Goal: Task Accomplishment & Management: Complete application form

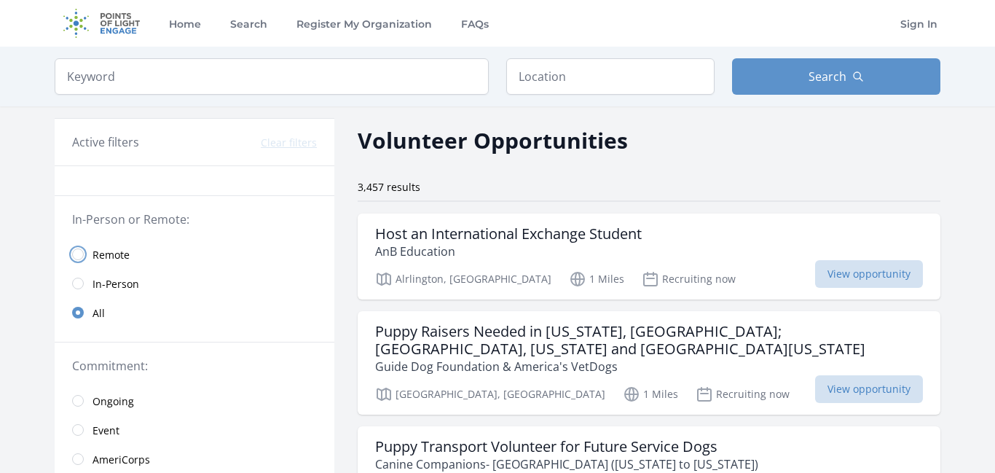
click at [82, 254] on input "radio" at bounding box center [78, 254] width 12 height 12
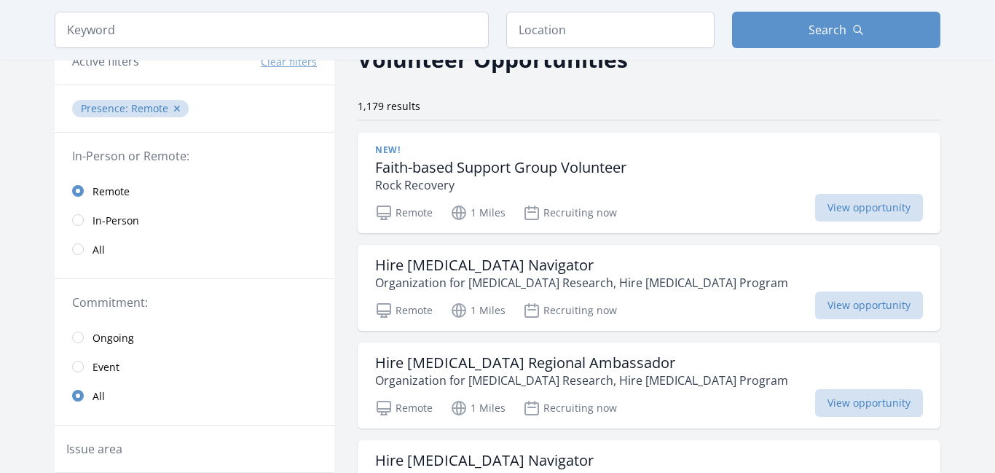
scroll to position [248, 0]
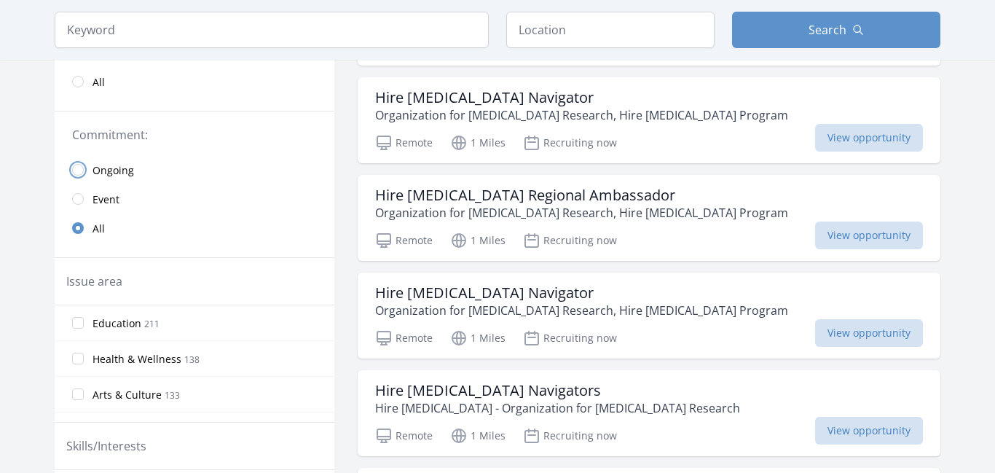
click at [77, 170] on input "radio" at bounding box center [78, 170] width 12 height 12
click at [78, 229] on input "radio" at bounding box center [78, 228] width 12 height 12
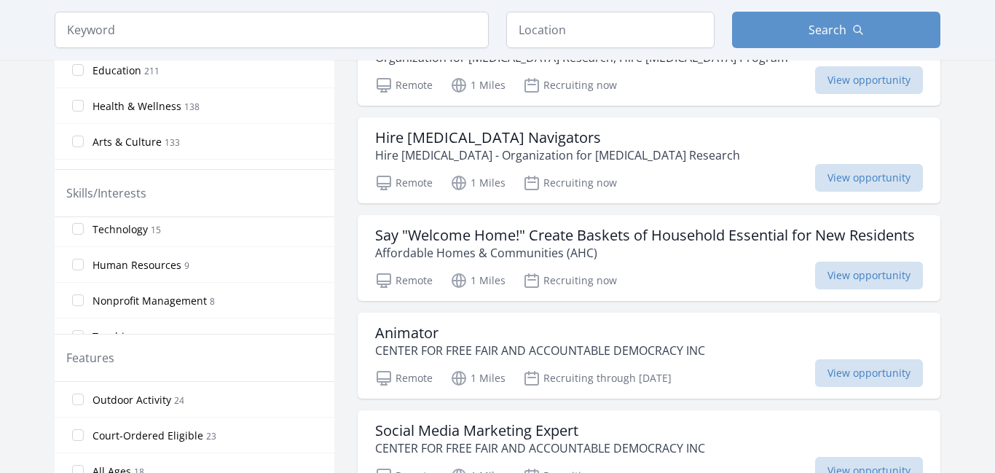
scroll to position [649, 0]
click at [80, 265] on input "Human Resources 9" at bounding box center [78, 264] width 12 height 12
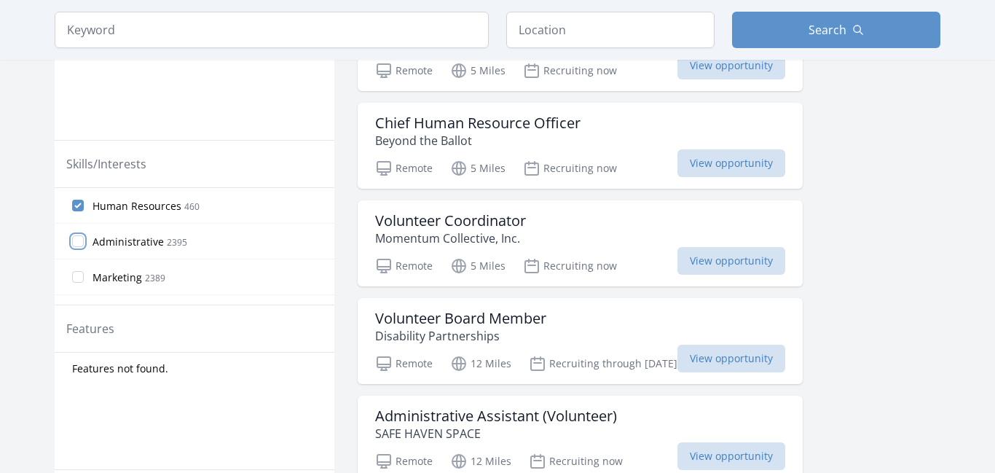
click at [82, 242] on input "Administrative 2395" at bounding box center [78, 241] width 12 height 12
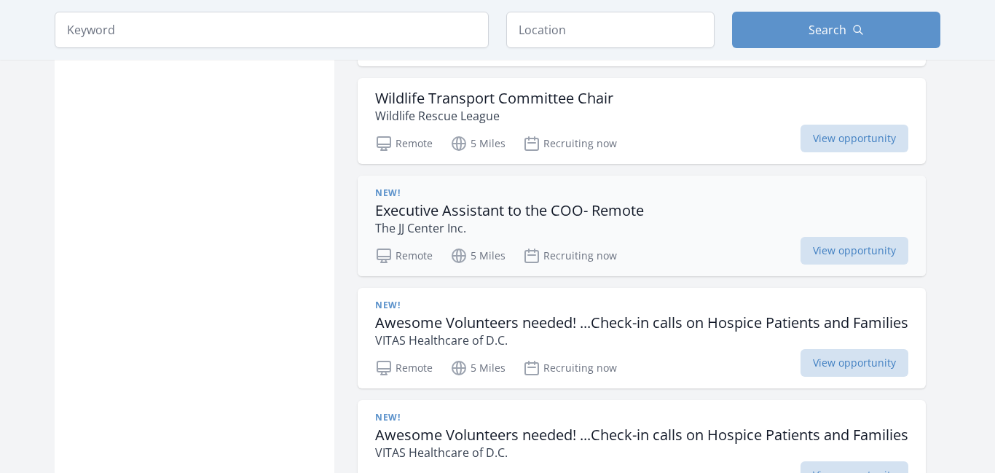
scroll to position [1837, 0]
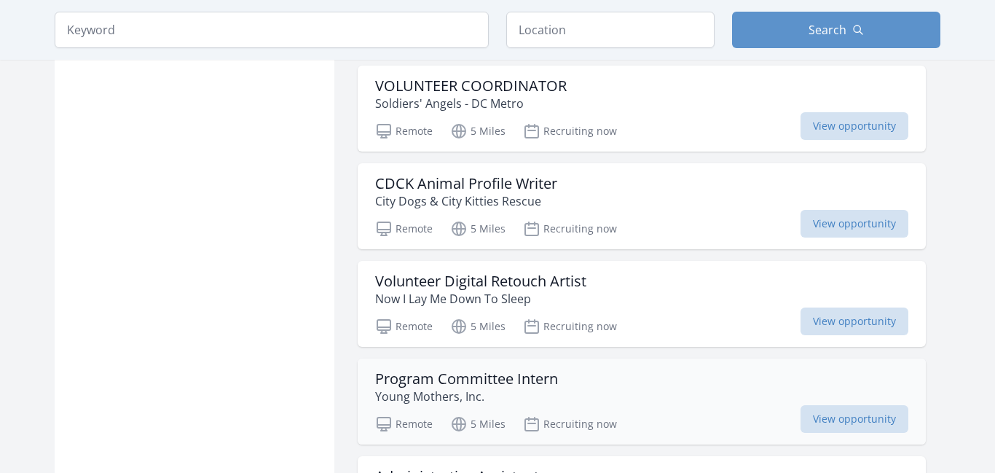
scroll to position [3846, 0]
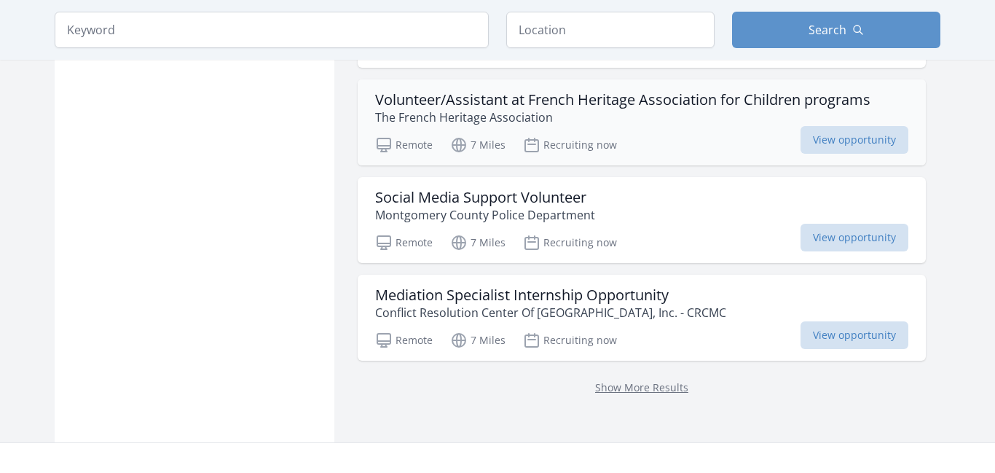
scroll to position [5814, 0]
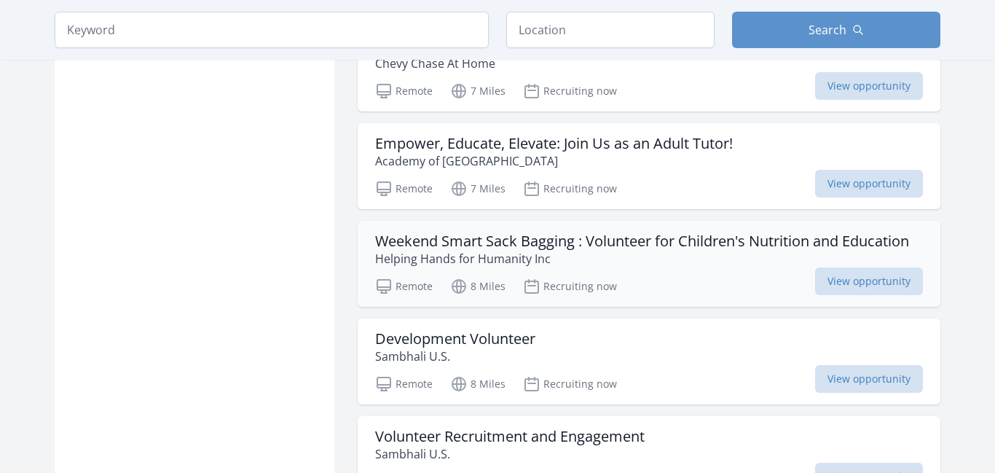
scroll to position [6426, 0]
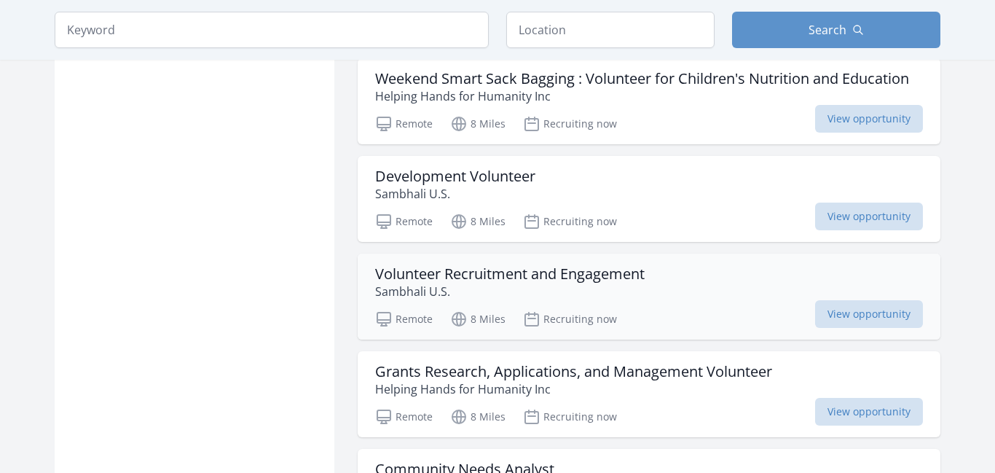
click at [518, 265] on h3 "Volunteer Recruitment and Engagement" at bounding box center [510, 273] width 270 height 17
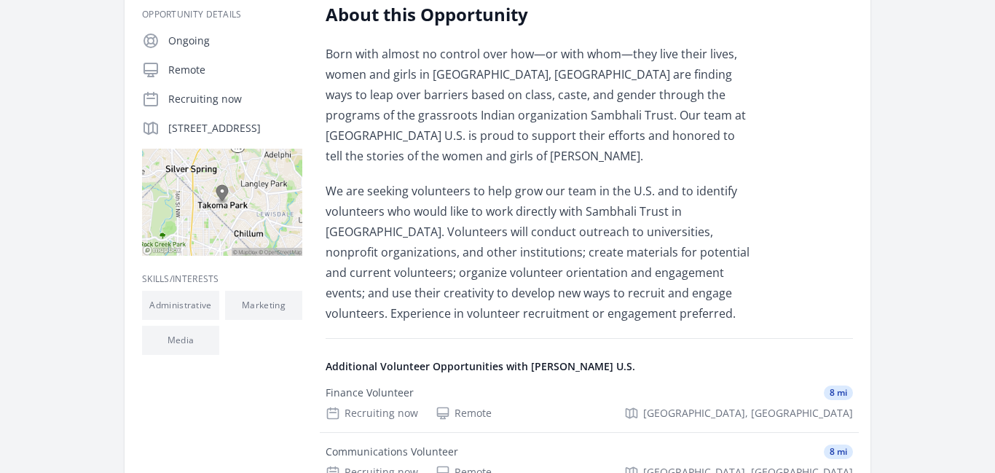
scroll to position [264, 0]
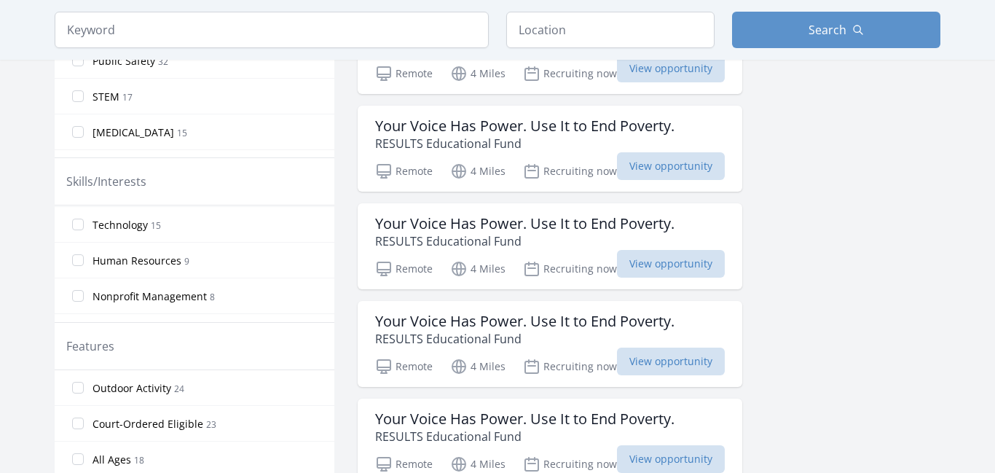
scroll to position [645, 0]
click at [79, 256] on input "Human Resources 9" at bounding box center [78, 257] width 12 height 12
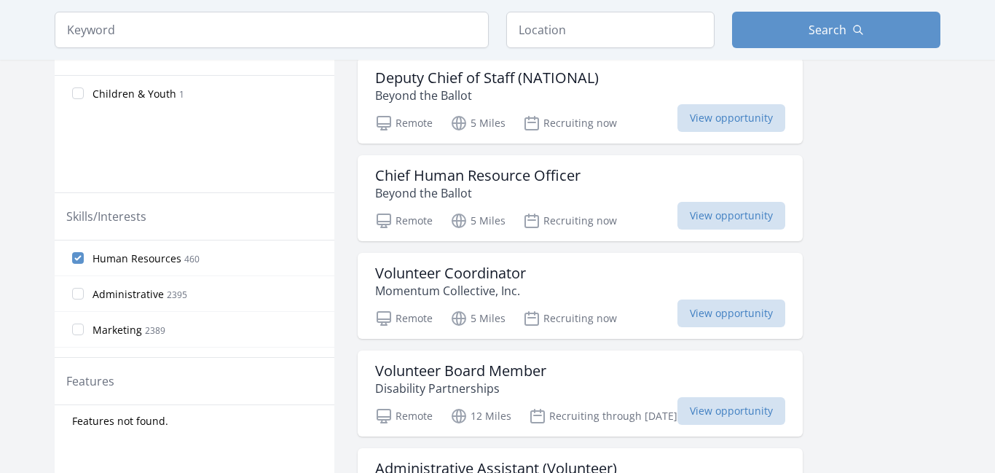
scroll to position [467, 0]
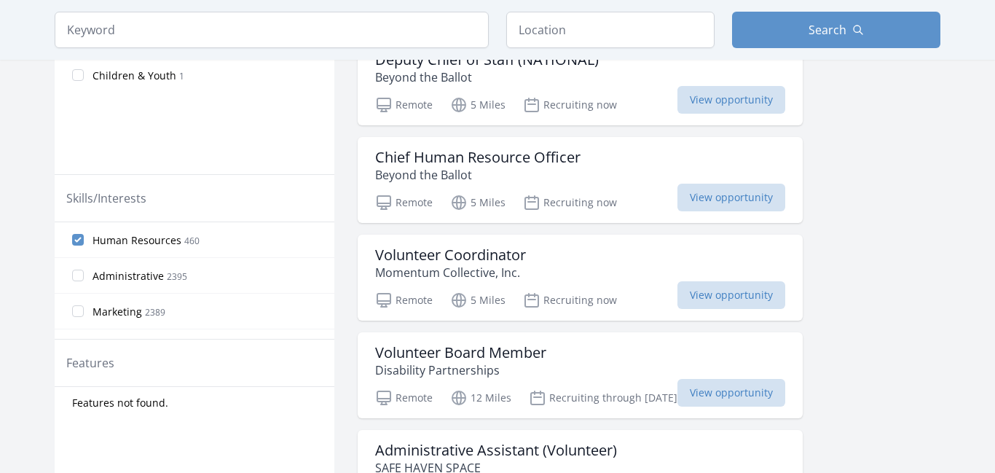
click at [921, 279] on div "Active filters Clear filters Presence : Remote ✕ In-Person or Remote: Remote In…" at bounding box center [498, 167] width 886 height 1056
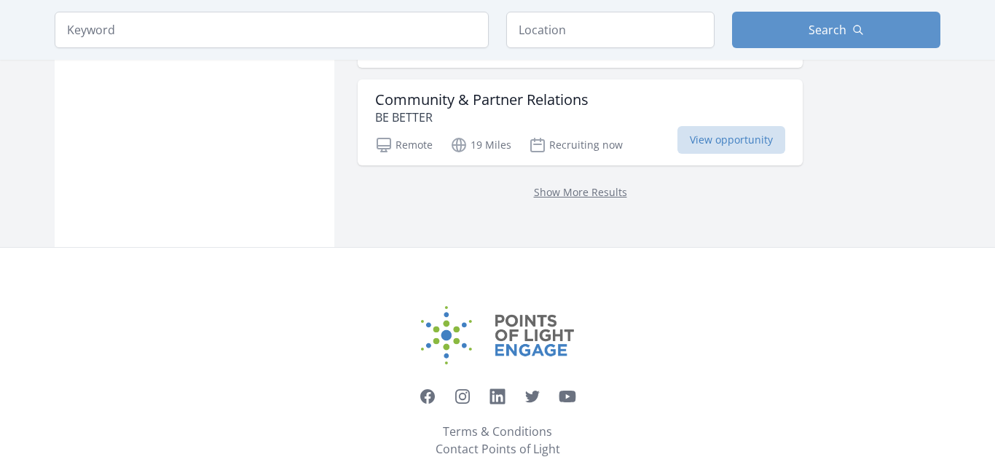
scroll to position [920, 0]
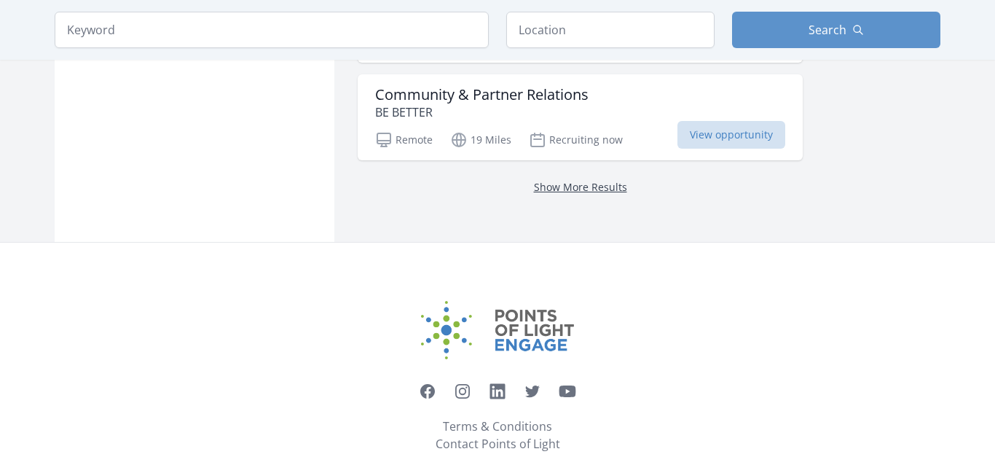
click at [587, 187] on link "Show More Results" at bounding box center [580, 187] width 93 height 14
click at [582, 189] on link "Show More Results" at bounding box center [580, 187] width 93 height 14
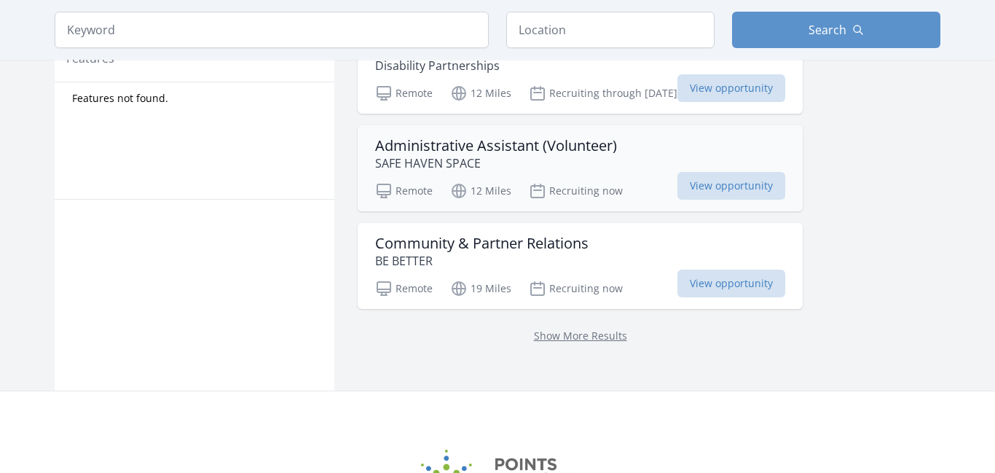
scroll to position [777, 0]
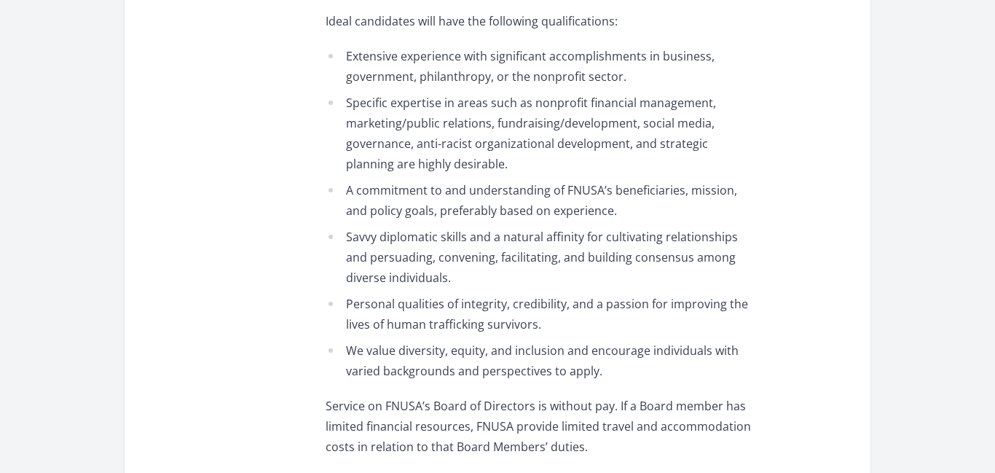
scroll to position [3497, 0]
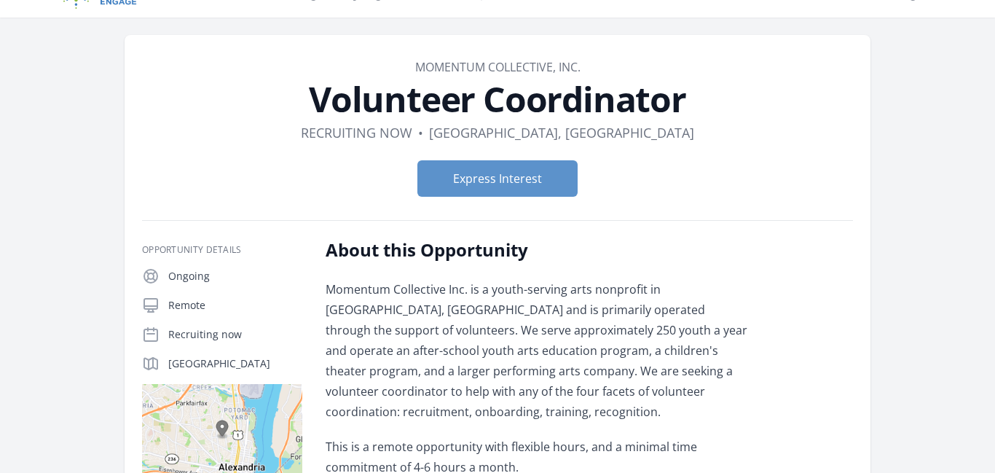
scroll to position [28, 0]
drag, startPoint x: 501, startPoint y: 181, endPoint x: 603, endPoint y: 278, distance: 140.2
click at [501, 182] on button "Express Interest" at bounding box center [497, 179] width 160 height 36
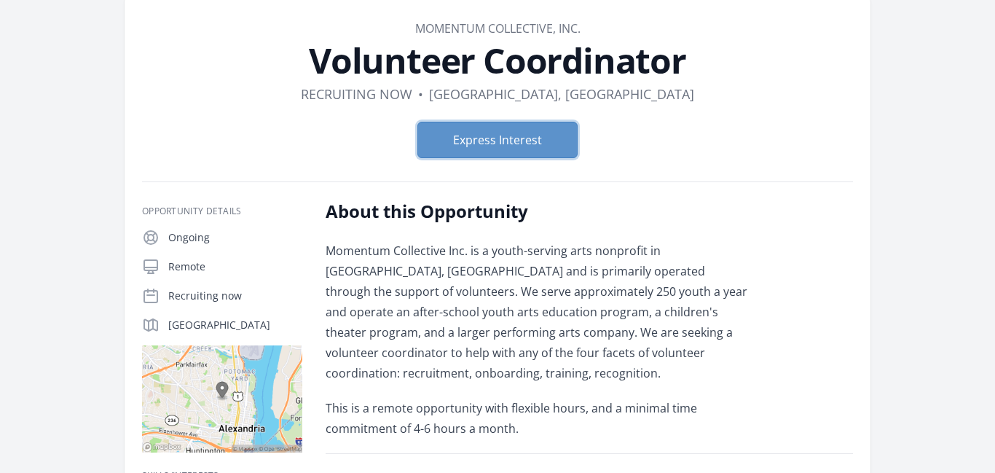
scroll to position [0, 0]
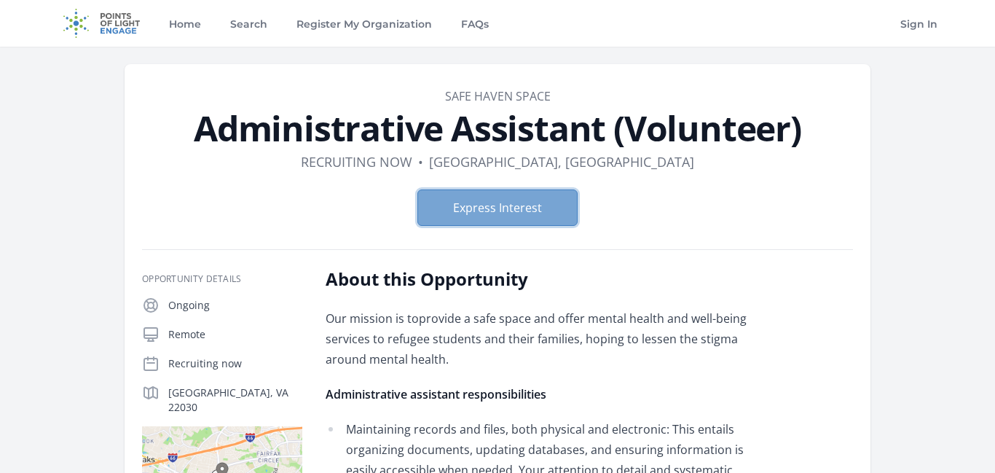
click at [495, 216] on button "Express Interest" at bounding box center [497, 207] width 160 height 36
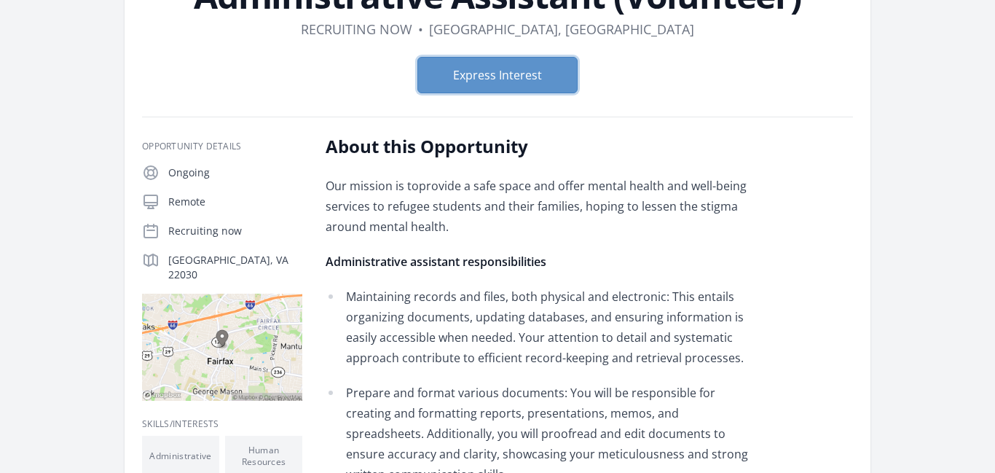
scroll to position [29, 0]
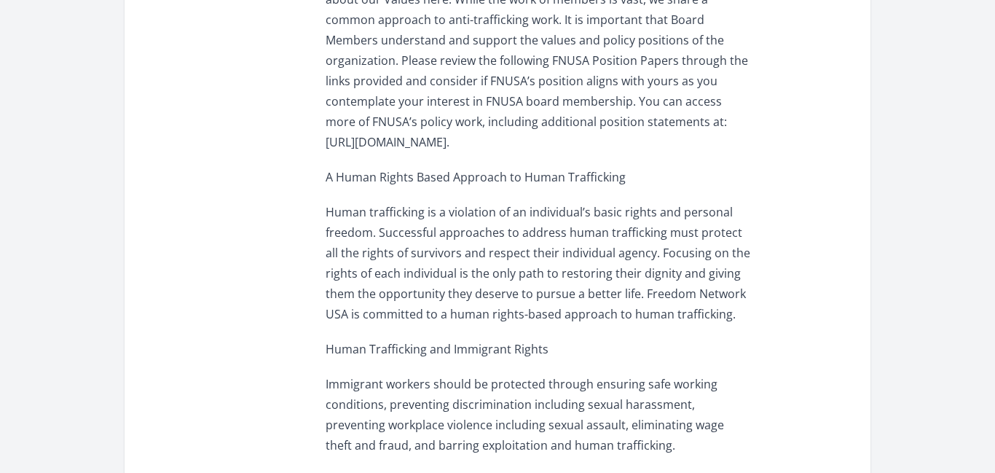
scroll to position [148, 0]
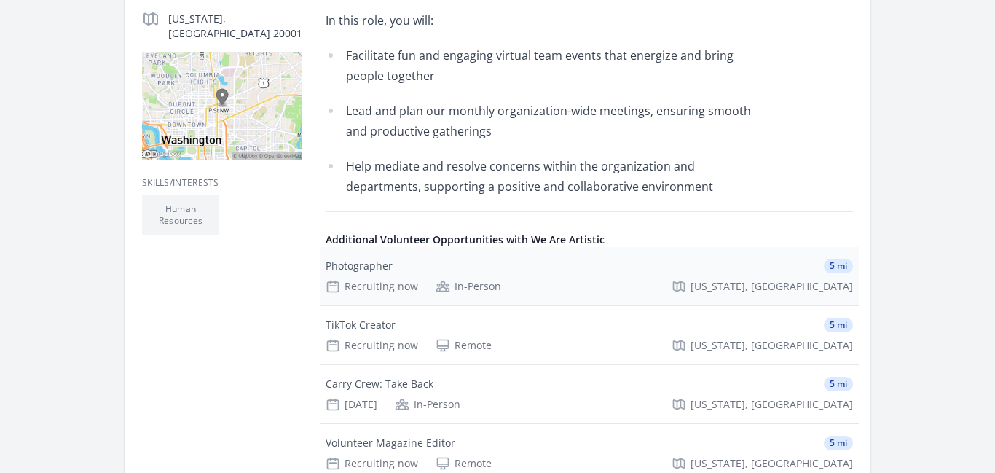
scroll to position [208, 0]
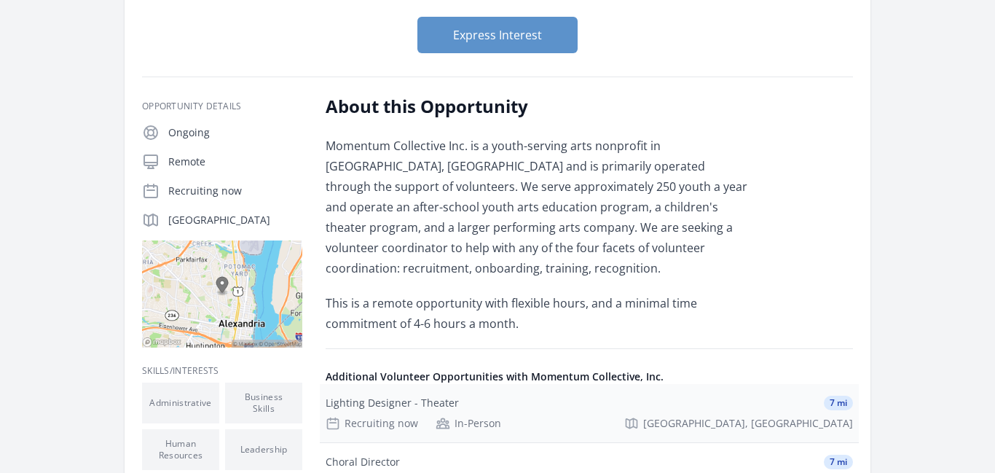
scroll to position [74, 0]
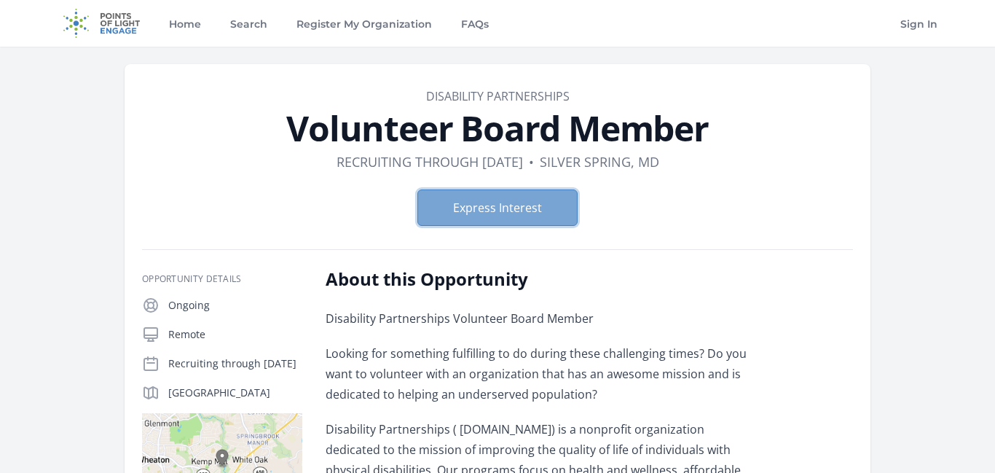
click at [508, 199] on button "Express Interest" at bounding box center [497, 207] width 160 height 36
